Goal: Task Accomplishment & Management: Manage account settings

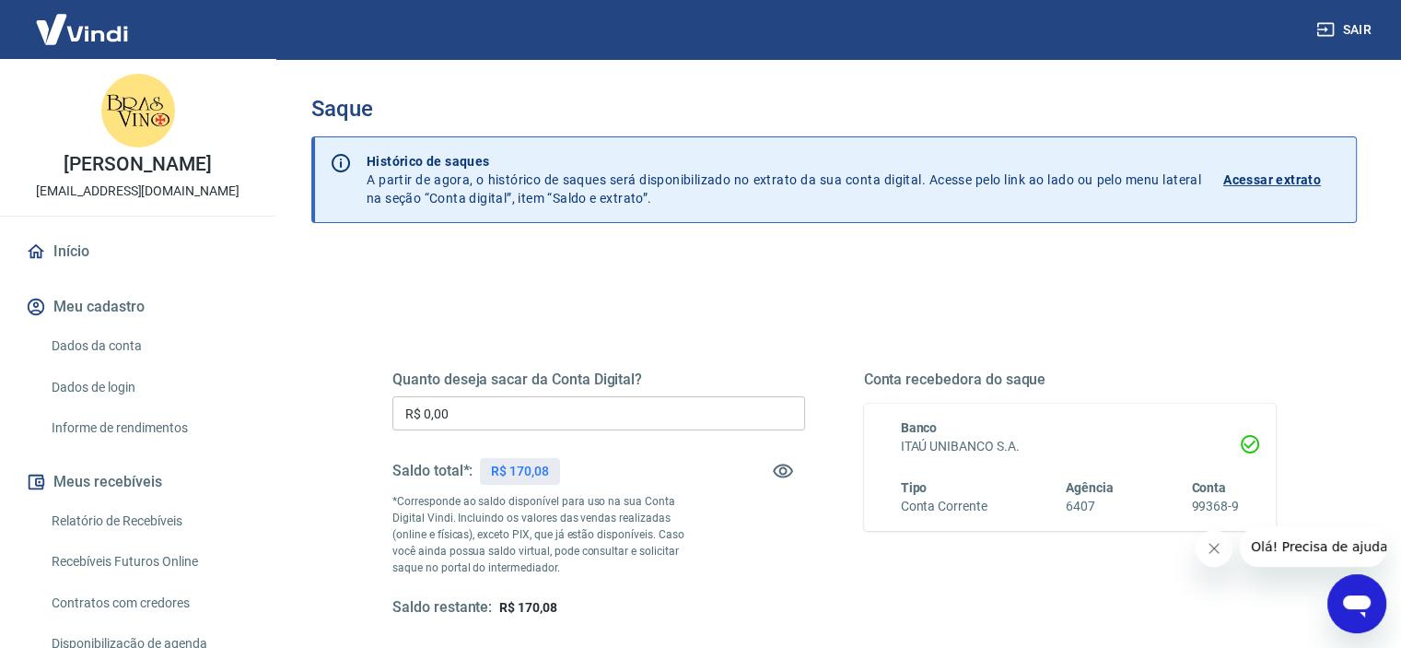
click at [503, 414] on input "R$ 0,00" at bounding box center [598, 413] width 413 height 34
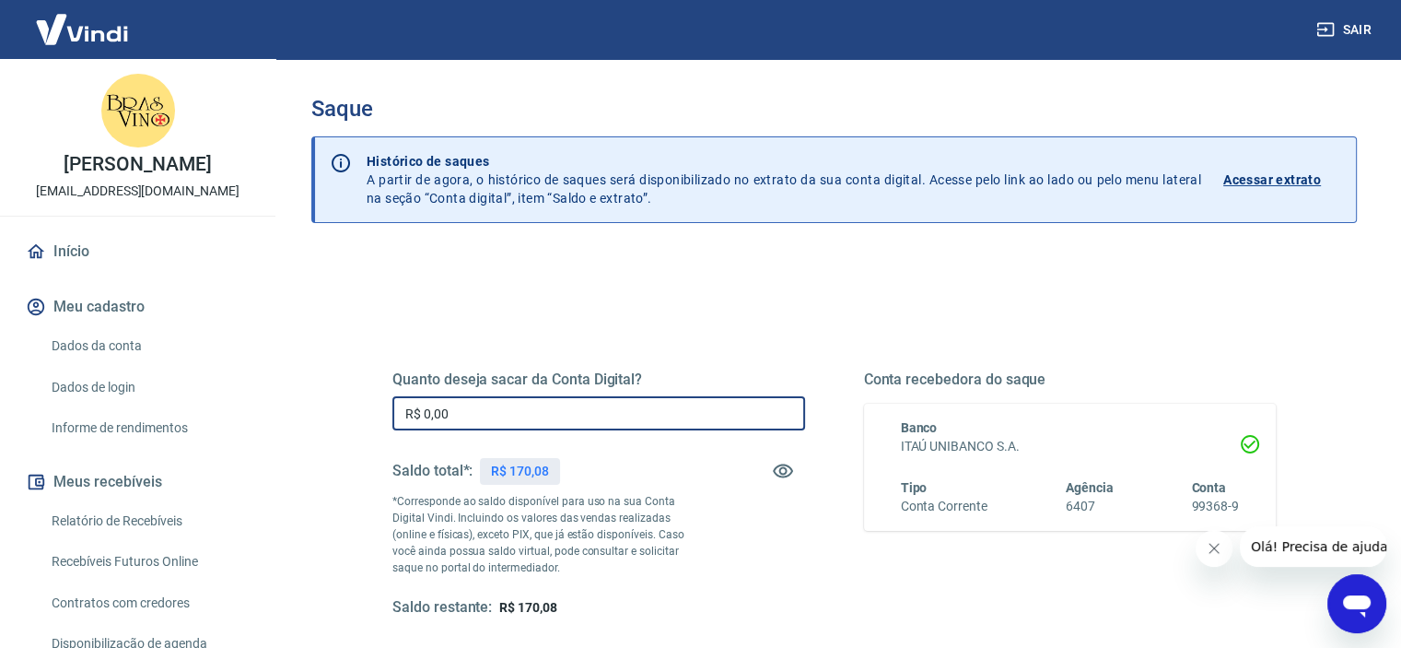
click at [503, 414] on input "R$ 0,00" at bounding box center [598, 413] width 413 height 34
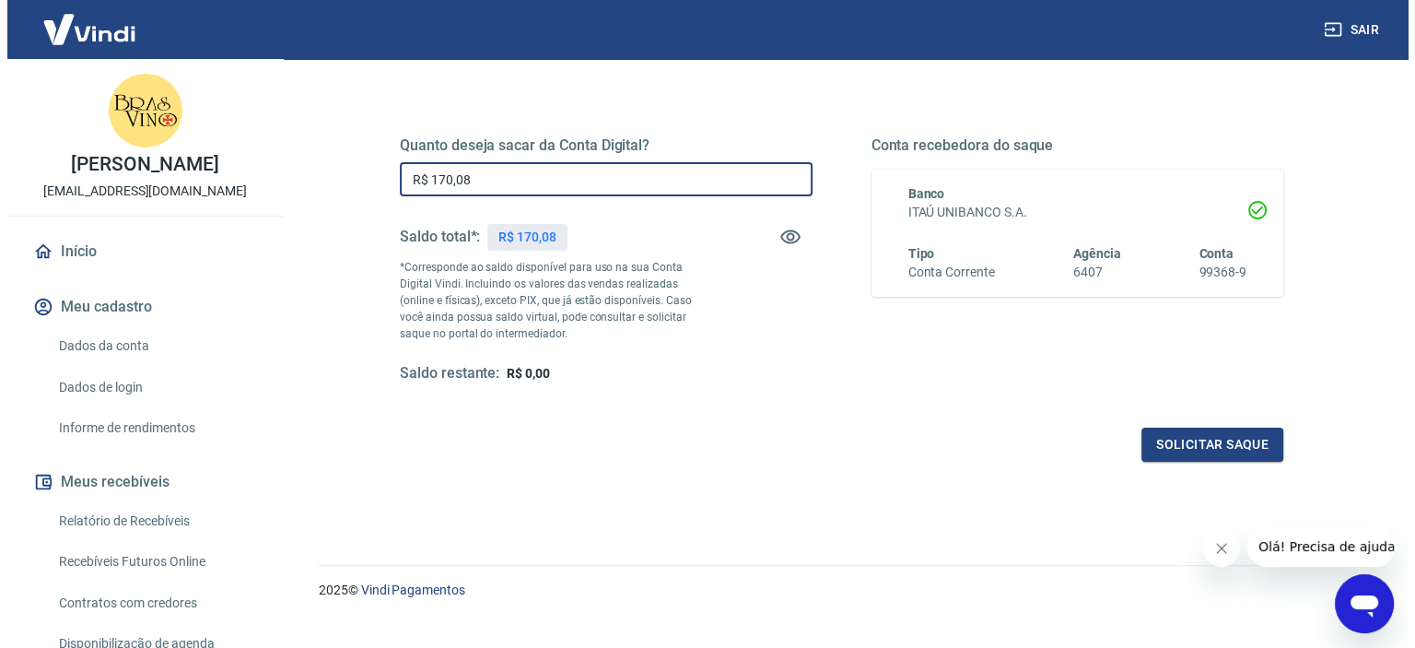
scroll to position [245, 0]
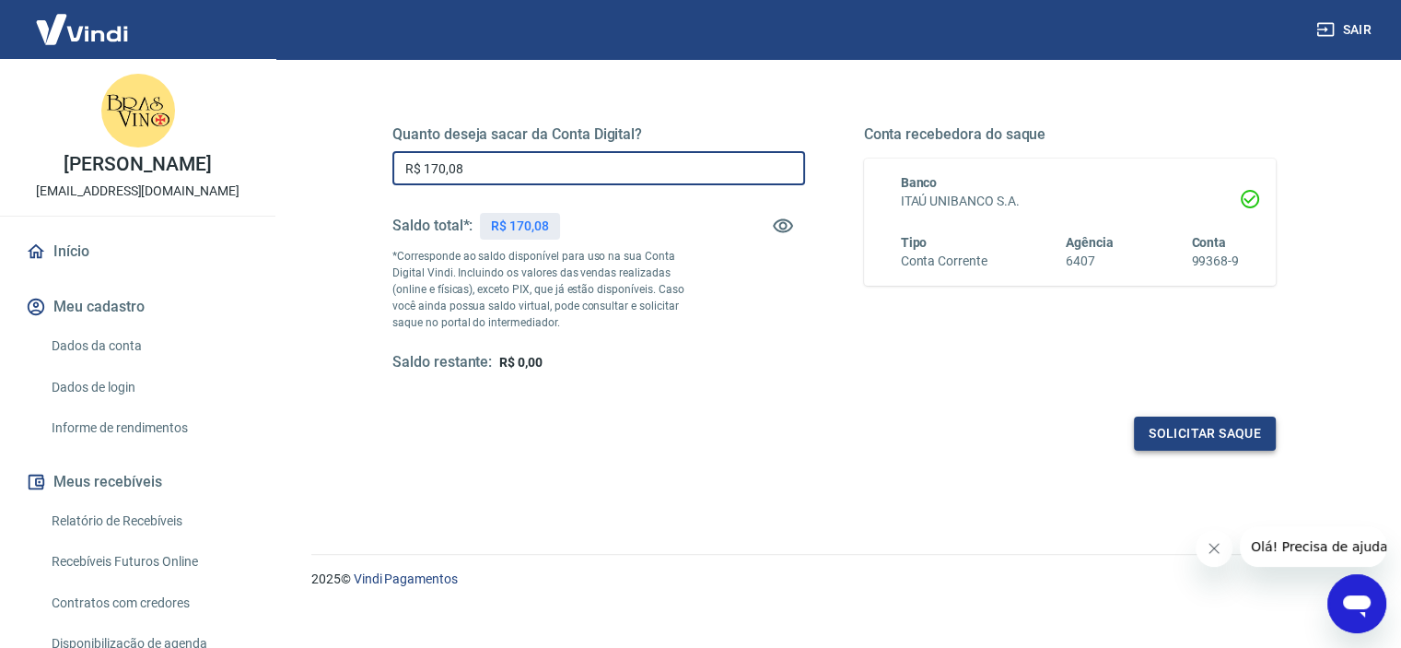
type input "R$ 170,08"
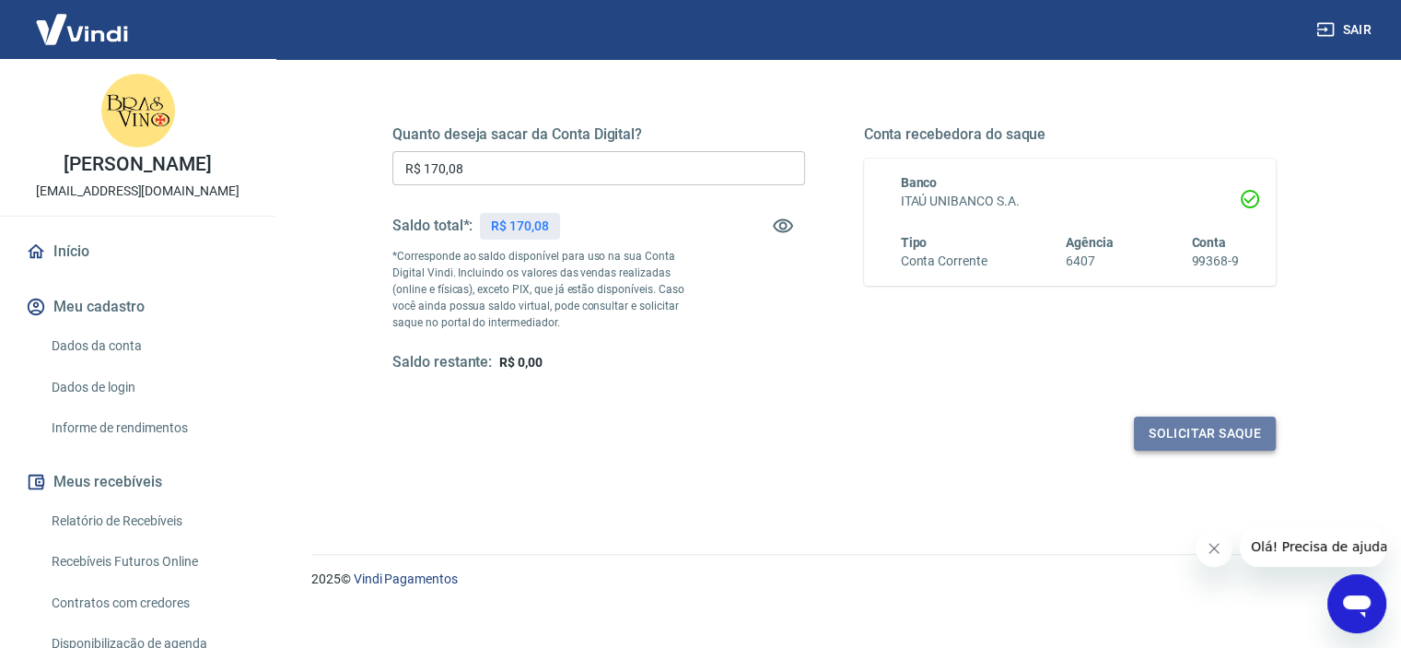
click at [1155, 419] on button "Solicitar saque" at bounding box center [1205, 433] width 142 height 34
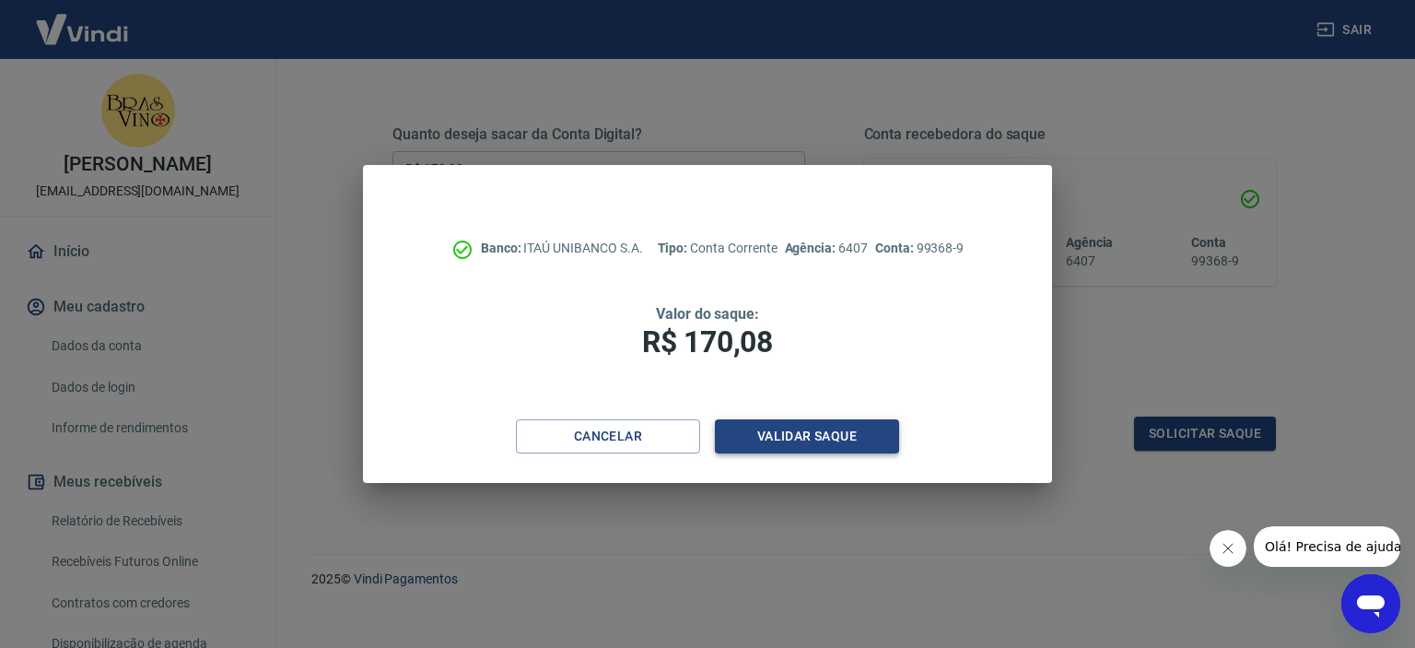
click at [824, 429] on button "Validar saque" at bounding box center [807, 436] width 184 height 34
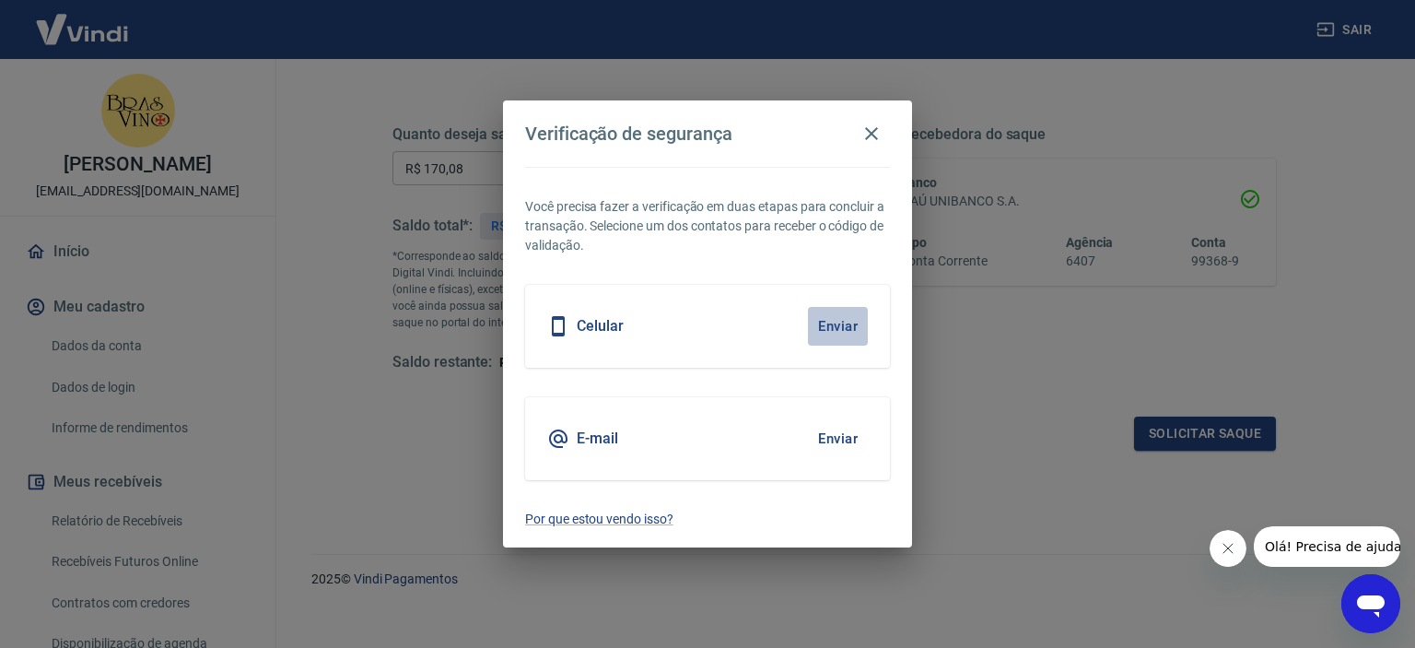
click at [836, 321] on button "Enviar" at bounding box center [838, 326] width 60 height 39
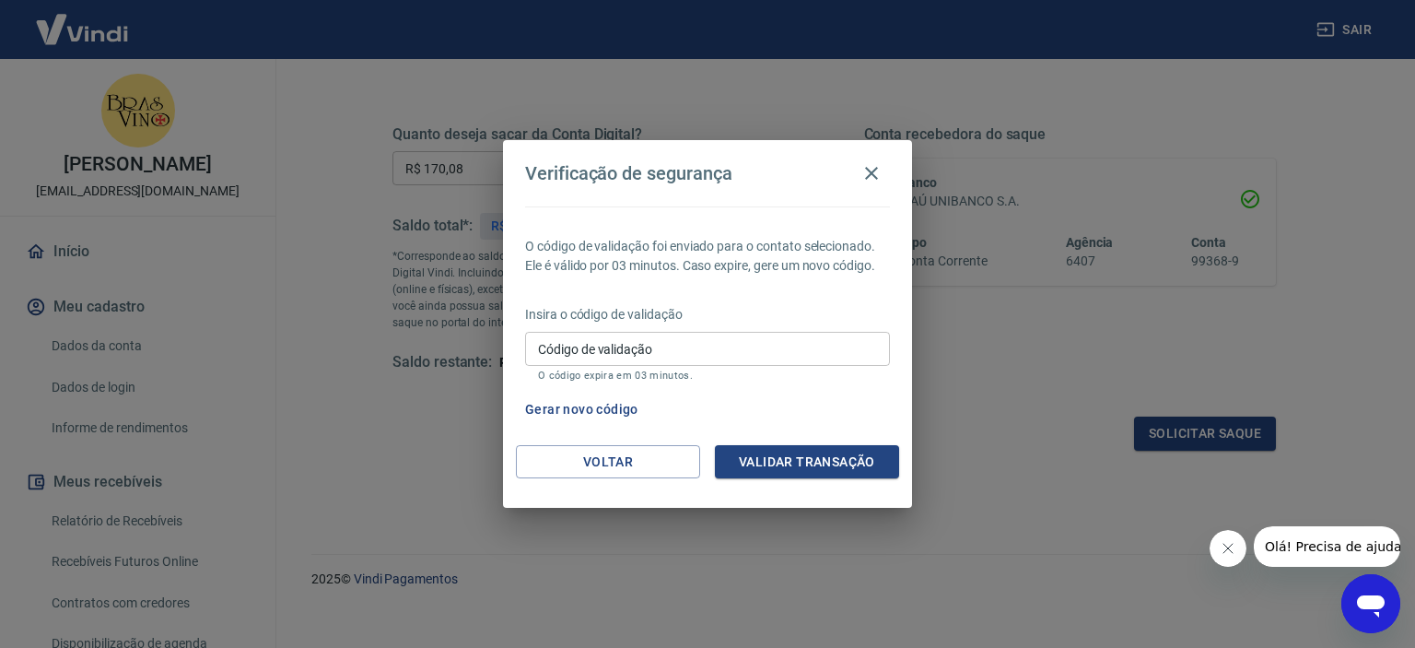
click at [636, 343] on input "Código de validação" at bounding box center [707, 349] width 365 height 34
type input "125891"
click at [822, 467] on button "Validar transação" at bounding box center [807, 462] width 184 height 34
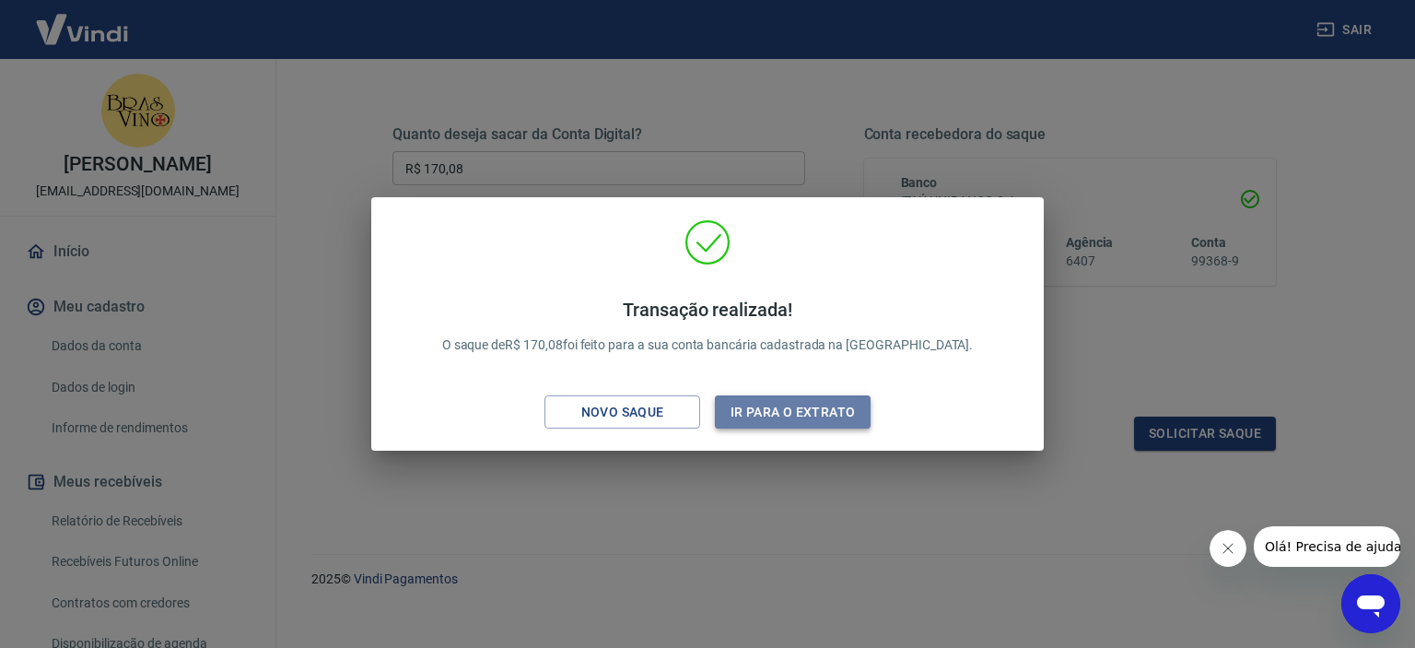
click at [782, 414] on button "Ir para o extrato" at bounding box center [793, 412] width 156 height 34
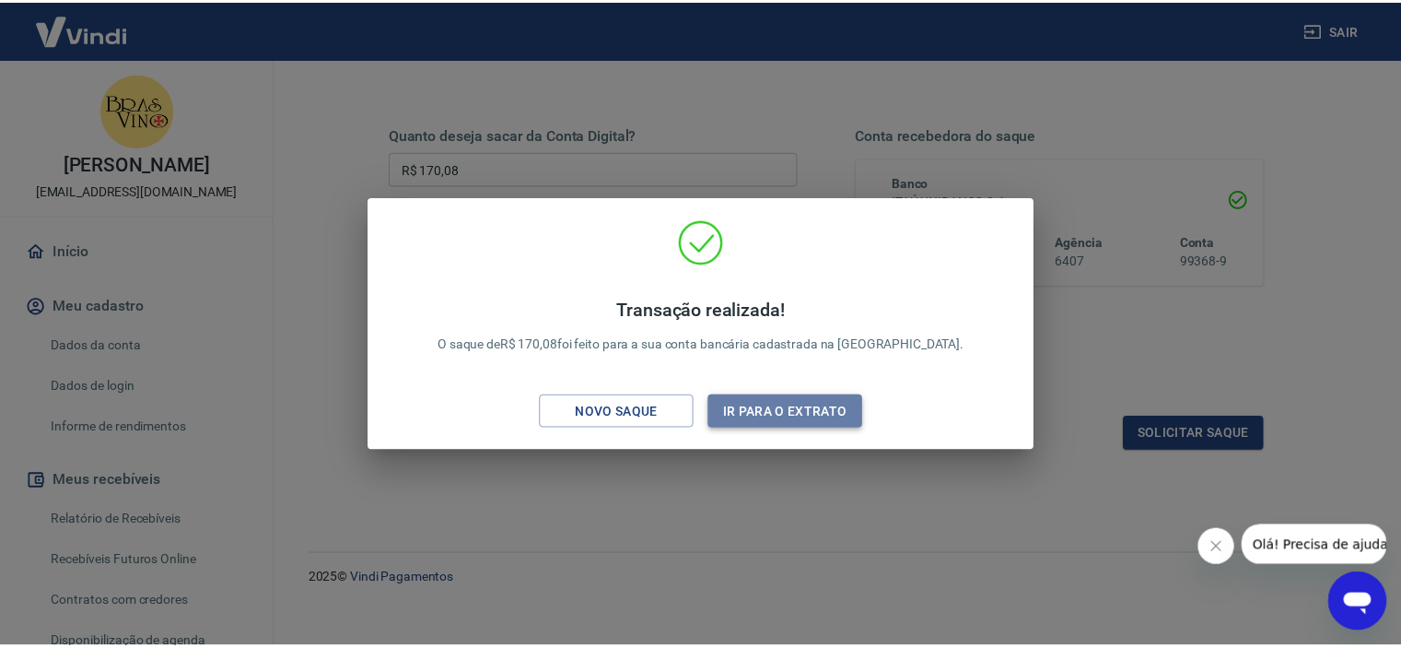
scroll to position [263, 0]
